Goal: Transaction & Acquisition: Obtain resource

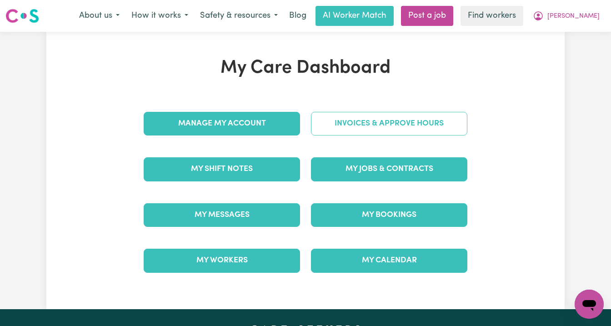
click at [363, 131] on link "Invoices & Approve Hours" at bounding box center [389, 124] width 156 height 24
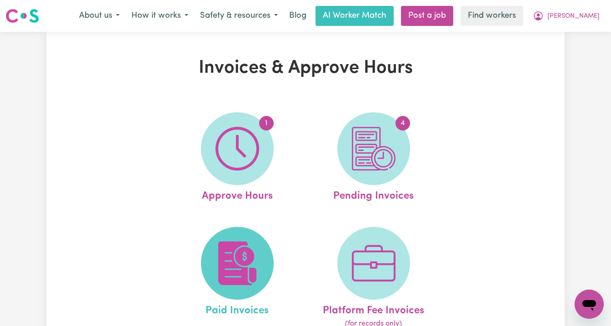
click at [251, 258] on img at bounding box center [238, 263] width 44 height 44
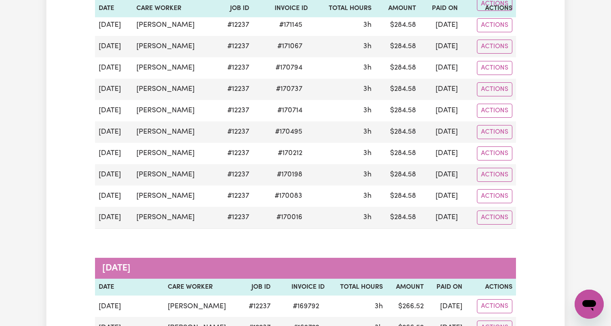
scroll to position [297, 0]
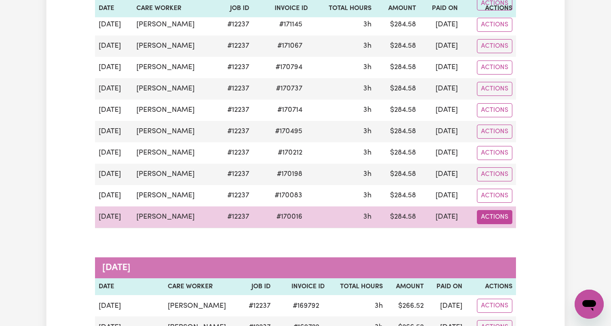
click at [498, 215] on button "Actions" at bounding box center [494, 217] width 35 height 14
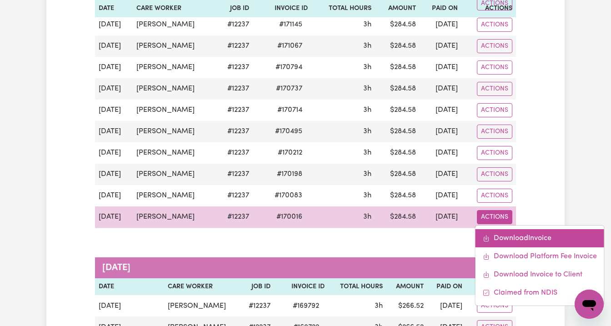
click at [502, 240] on link "Download Invoice" at bounding box center [540, 238] width 129 height 18
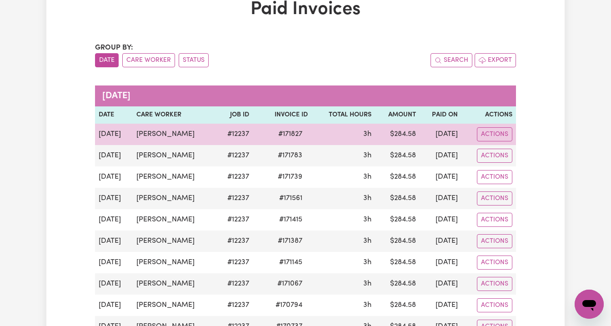
scroll to position [0, 0]
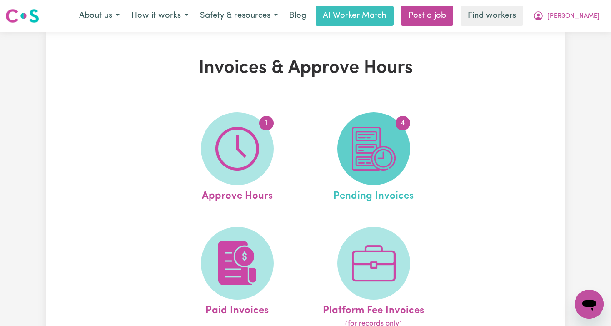
click at [389, 146] on img at bounding box center [374, 149] width 44 height 44
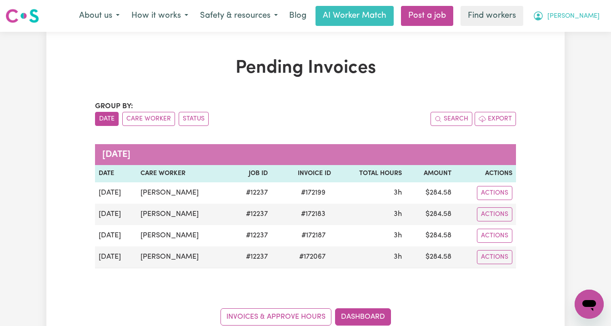
click at [583, 17] on span "[PERSON_NAME]" at bounding box center [574, 16] width 52 height 10
click at [577, 48] on link "Logout" at bounding box center [569, 52] width 72 height 17
